Goal: Task Accomplishment & Management: Use online tool/utility

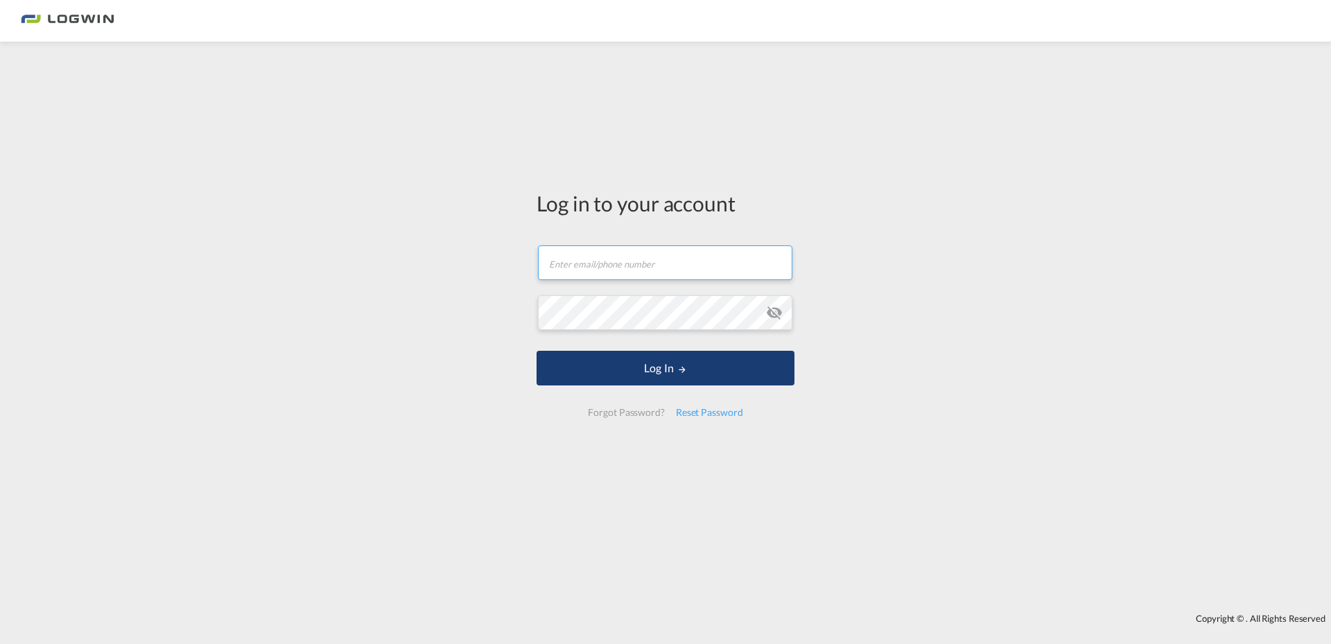
type input "[EMAIL_ADDRESS][PERSON_NAME][DOMAIN_NAME]"
click at [635, 374] on button "Log In" at bounding box center [666, 368] width 258 height 35
